Goal: Register for event/course

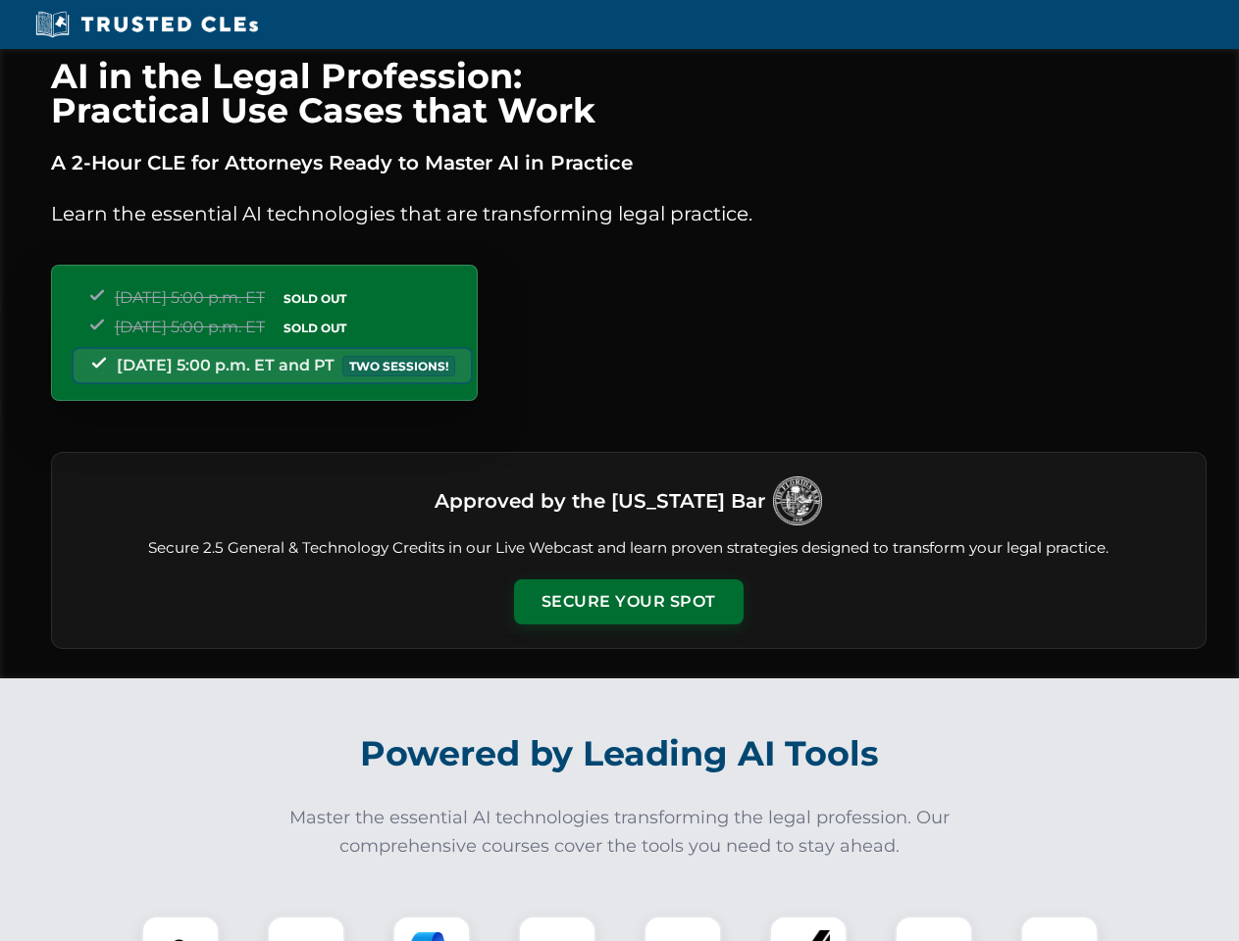
click at [628, 602] on button "Secure Your Spot" at bounding box center [628, 602] width 229 height 45
click at [180, 929] on img at bounding box center [180, 955] width 57 height 57
click at [306, 929] on div at bounding box center [306, 955] width 78 height 78
